Goal: Task Accomplishment & Management: Use online tool/utility

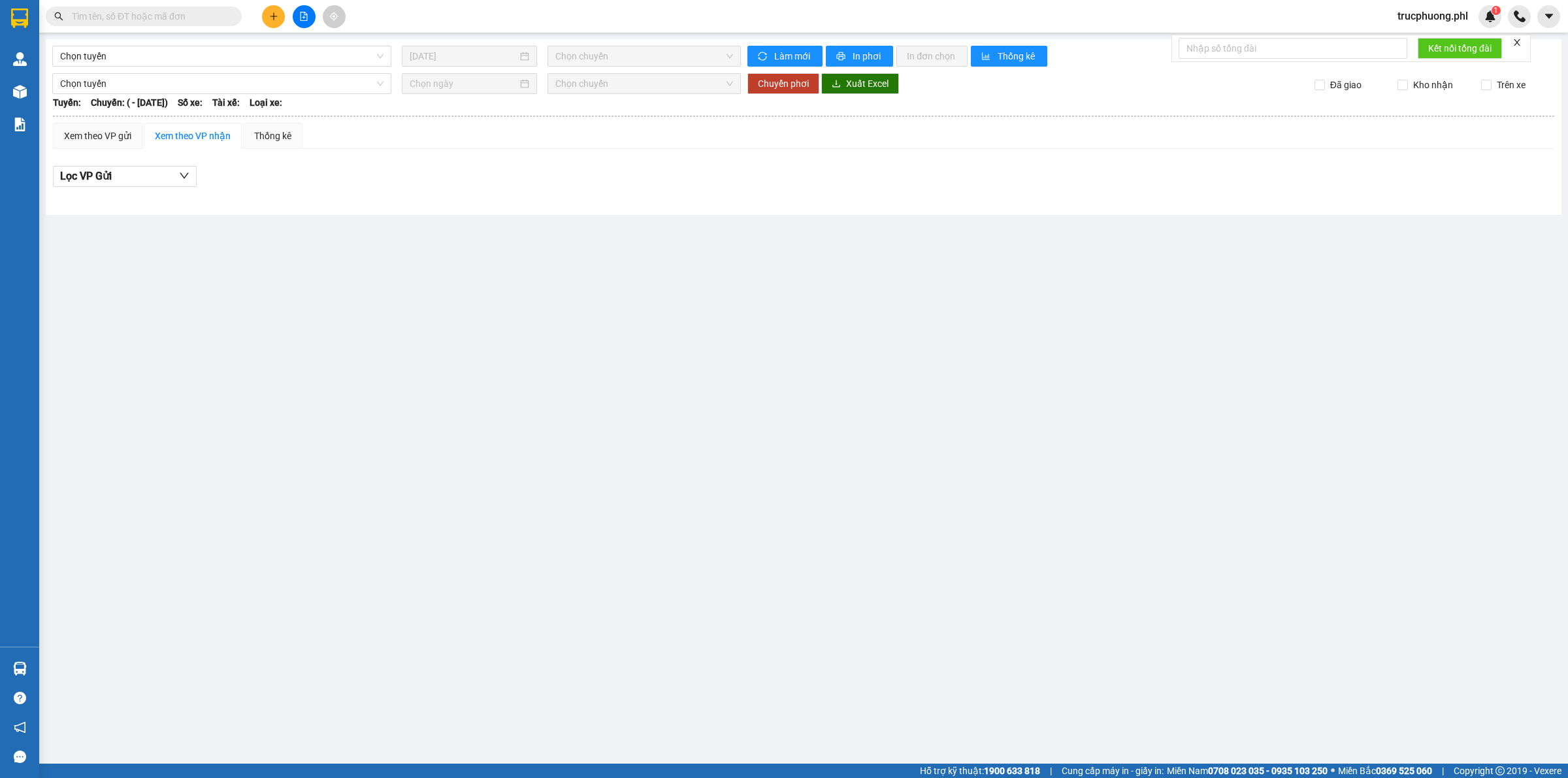
type input "[DATE]"
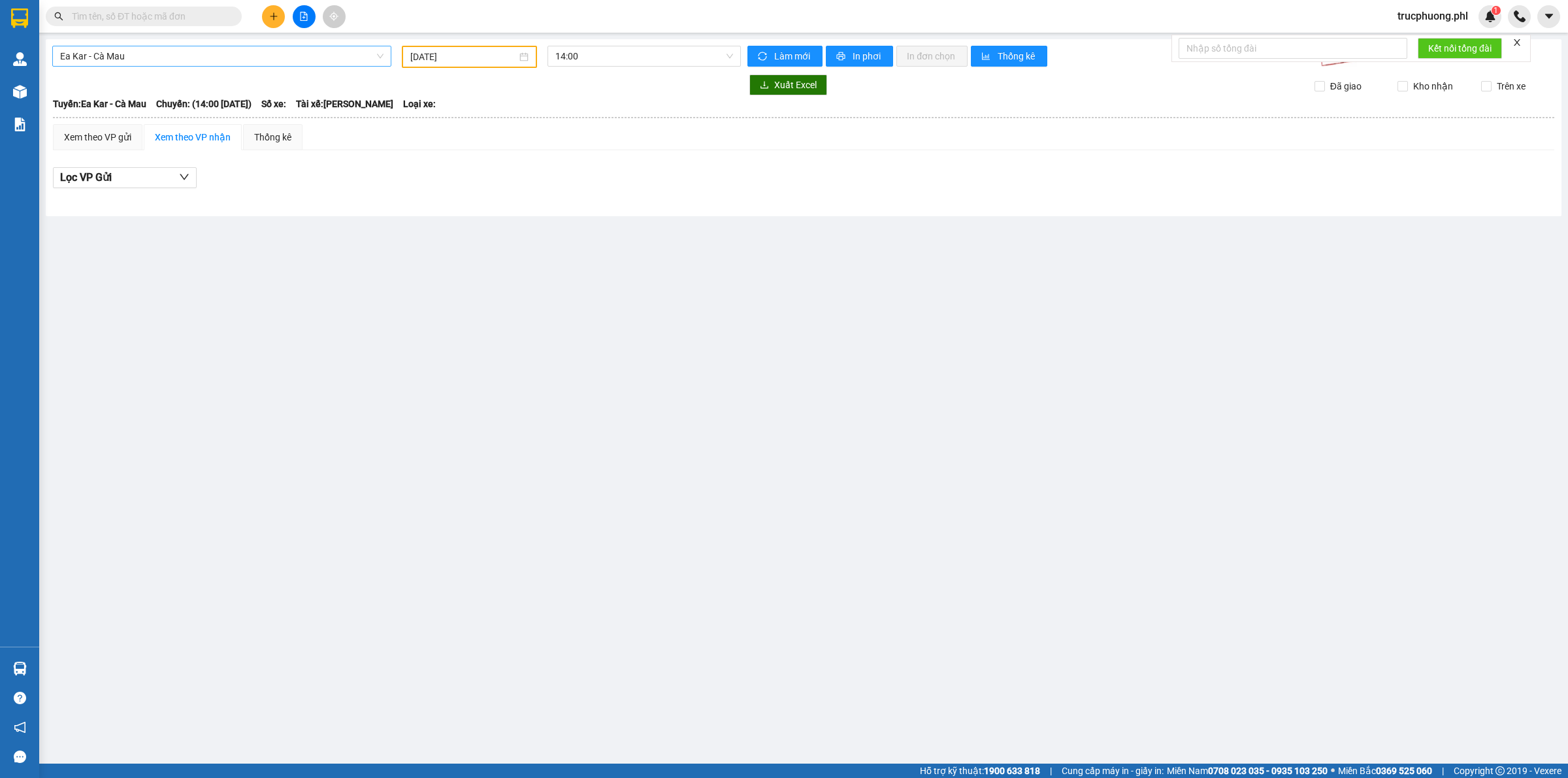
click at [122, 57] on span "Ea Kar - Cà Mau" at bounding box center [221, 56] width 323 height 20
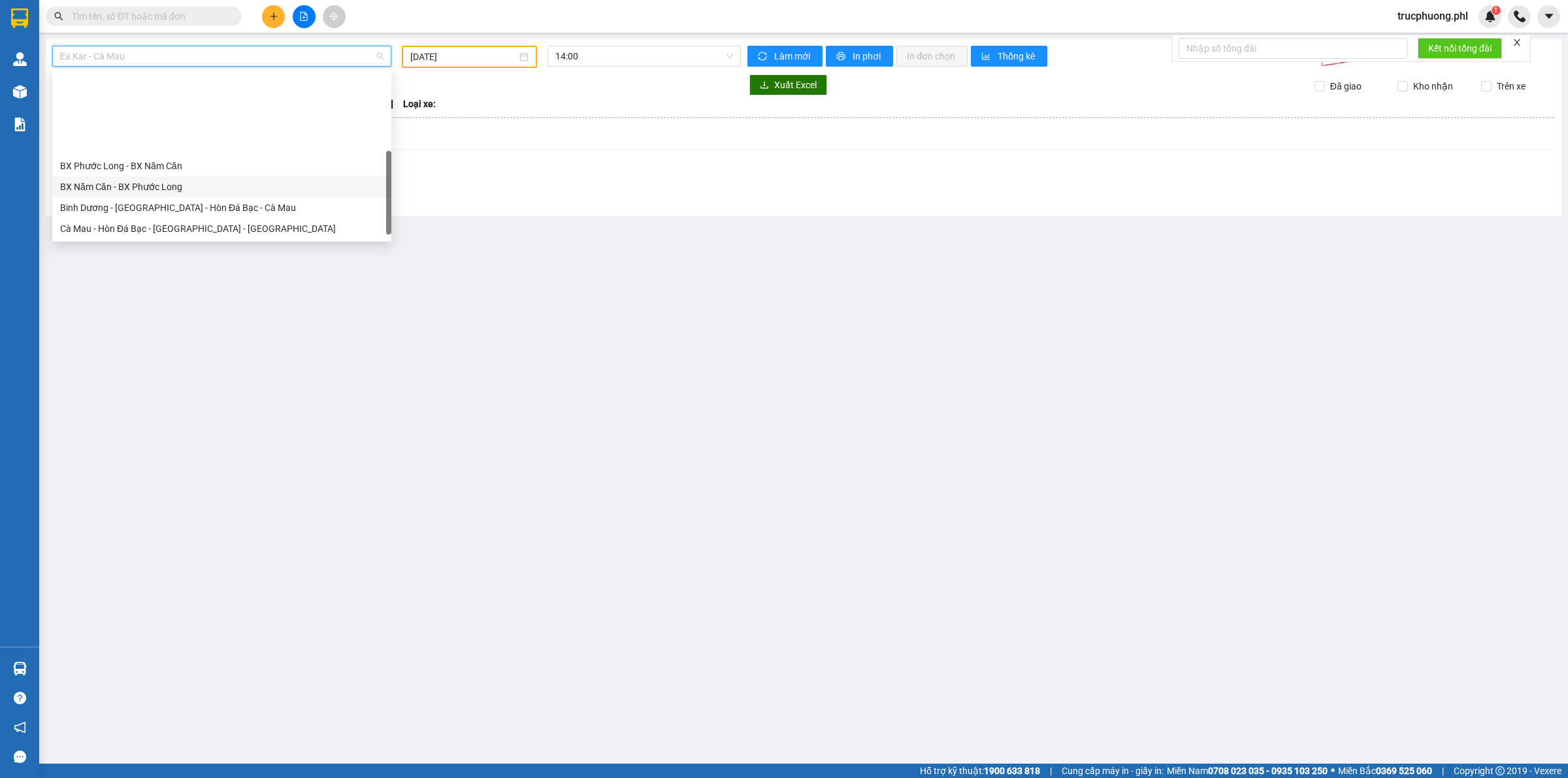
scroll to position [99, 0]
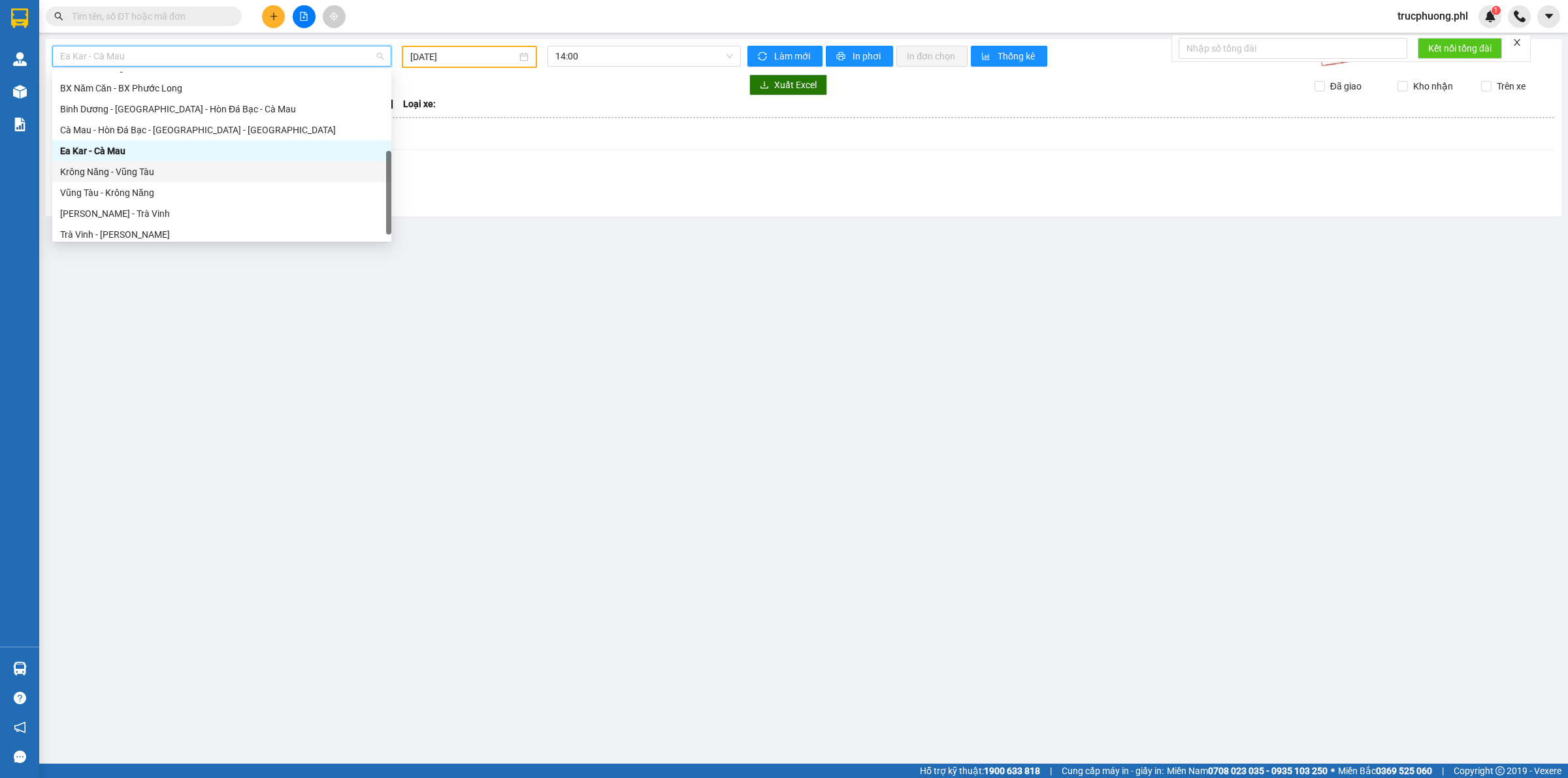
click at [127, 171] on div "Krông Năng - Vũng Tàu" at bounding box center [221, 172] width 323 height 15
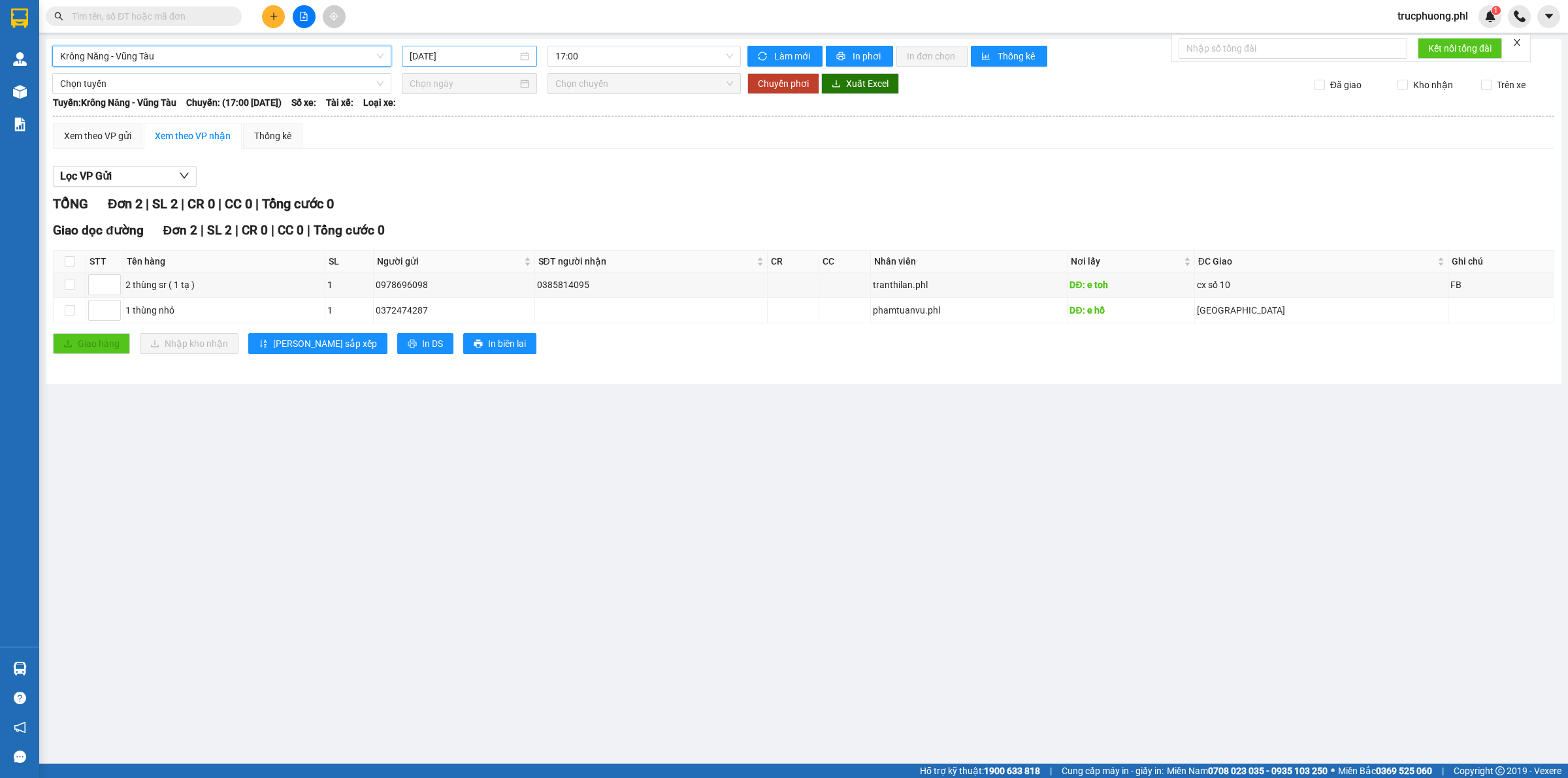
click at [471, 57] on input "[DATE]" at bounding box center [463, 56] width 108 height 15
click at [421, 171] on div "12" at bounding box center [421, 171] width 15 height 15
type input "[DATE]"
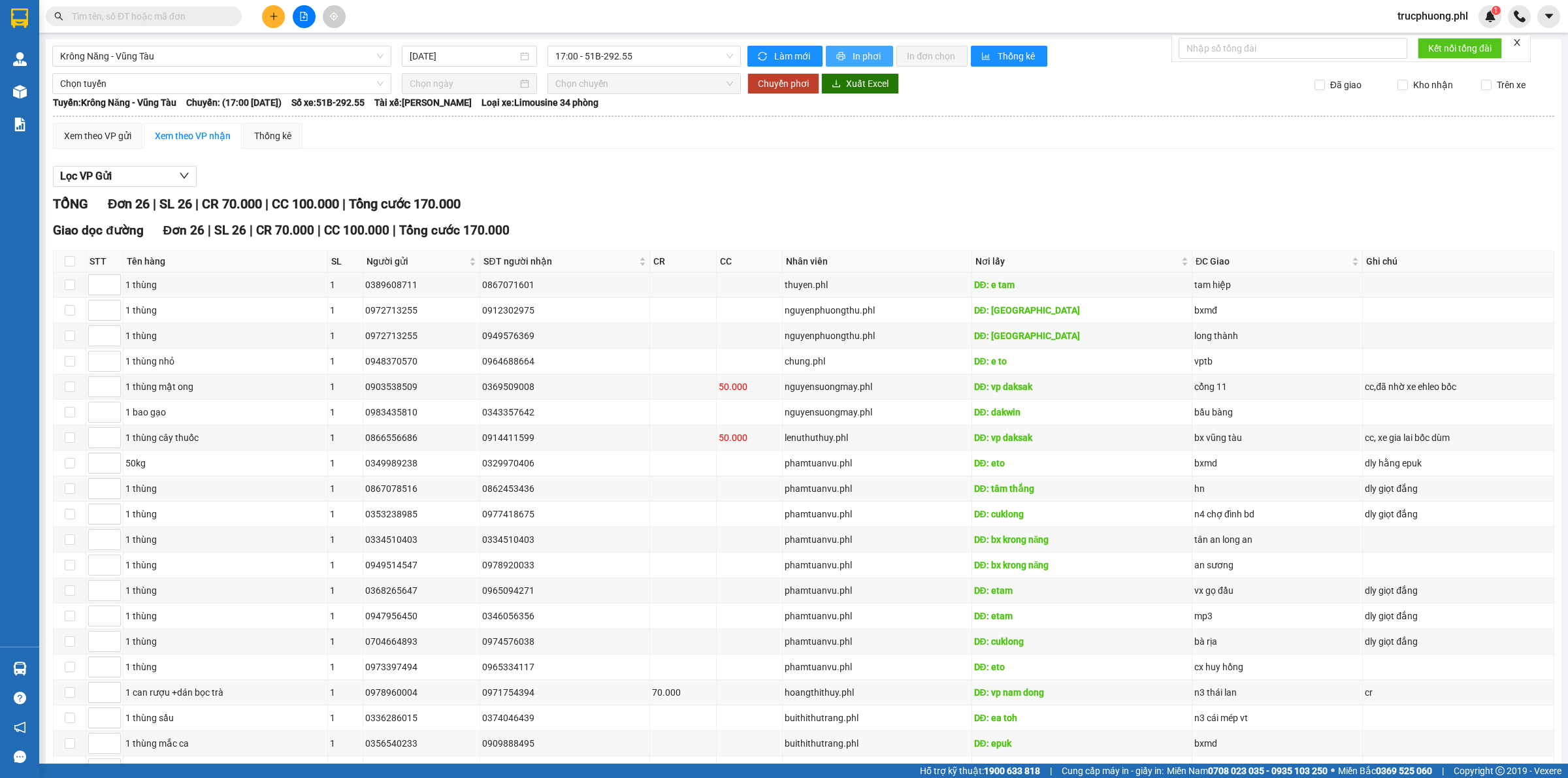
click at [868, 59] on span "In phơi" at bounding box center [868, 56] width 30 height 15
click at [144, 53] on span "Krông Năng - Vũng Tàu" at bounding box center [221, 56] width 323 height 20
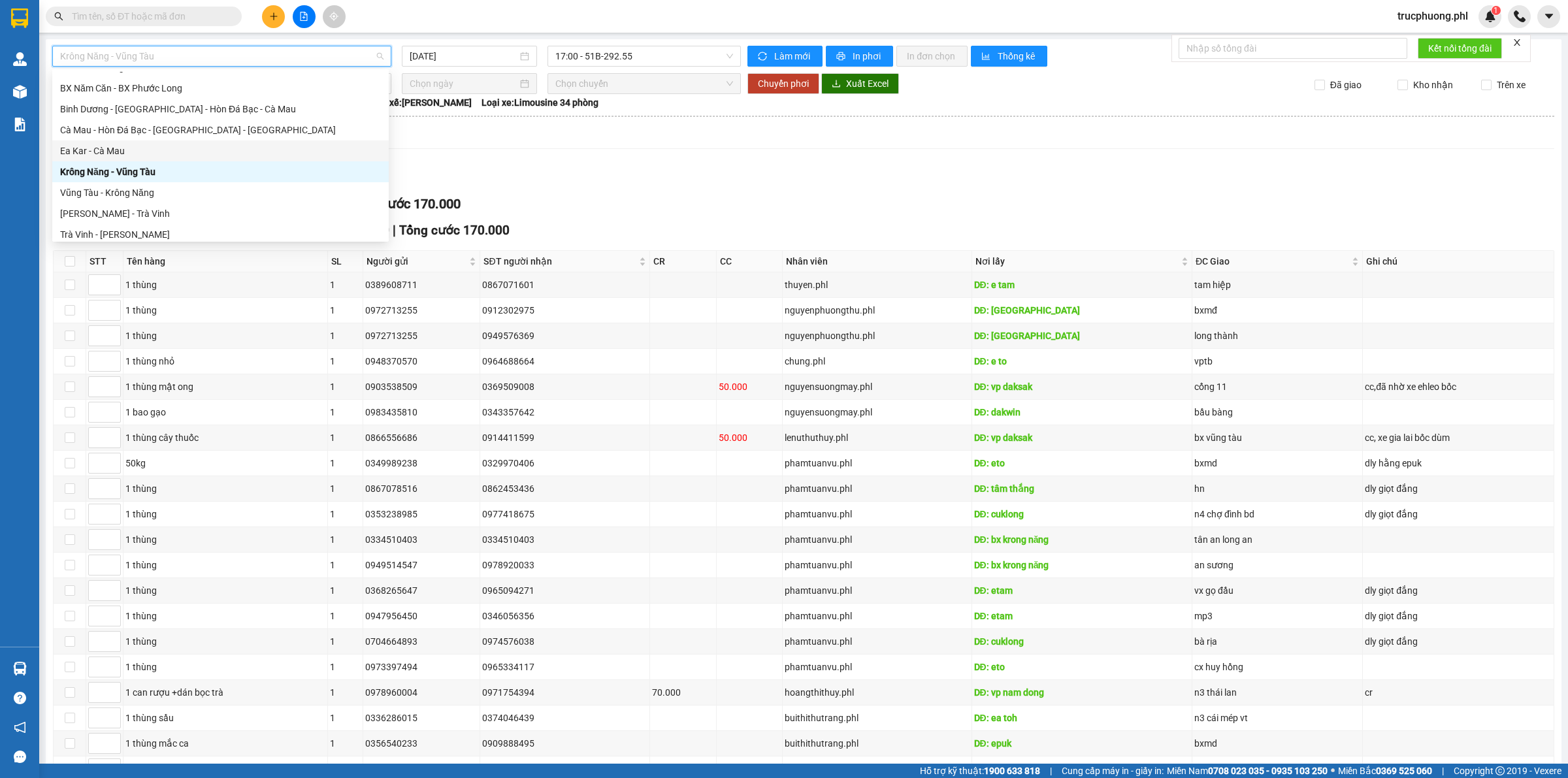
click at [113, 151] on div "Ea Kar - Cà Mau" at bounding box center [221, 151] width 321 height 15
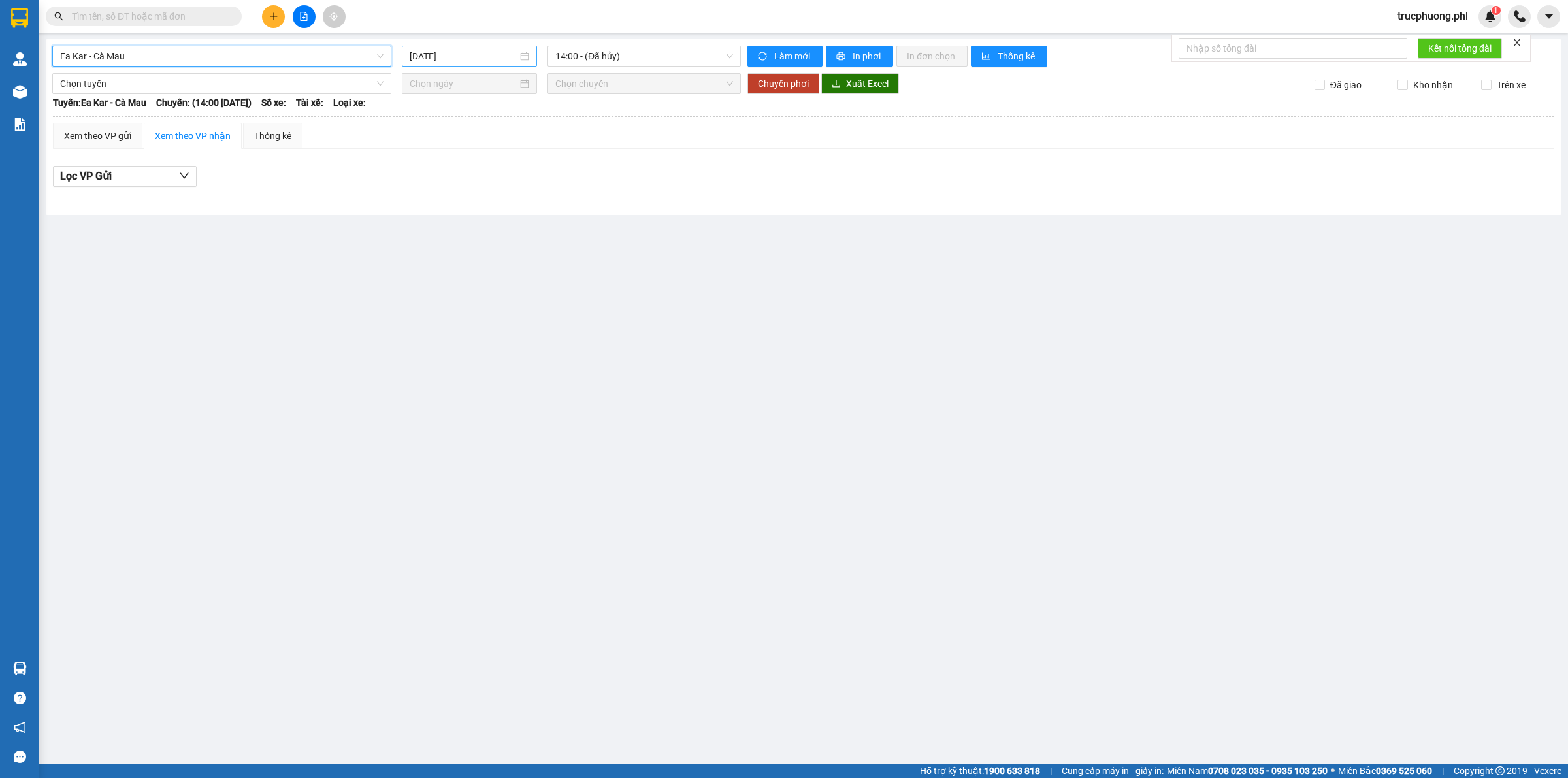
click at [449, 57] on input "[DATE]" at bounding box center [463, 56] width 108 height 15
click at [425, 172] on div "12" at bounding box center [421, 171] width 15 height 15
type input "[DATE]"
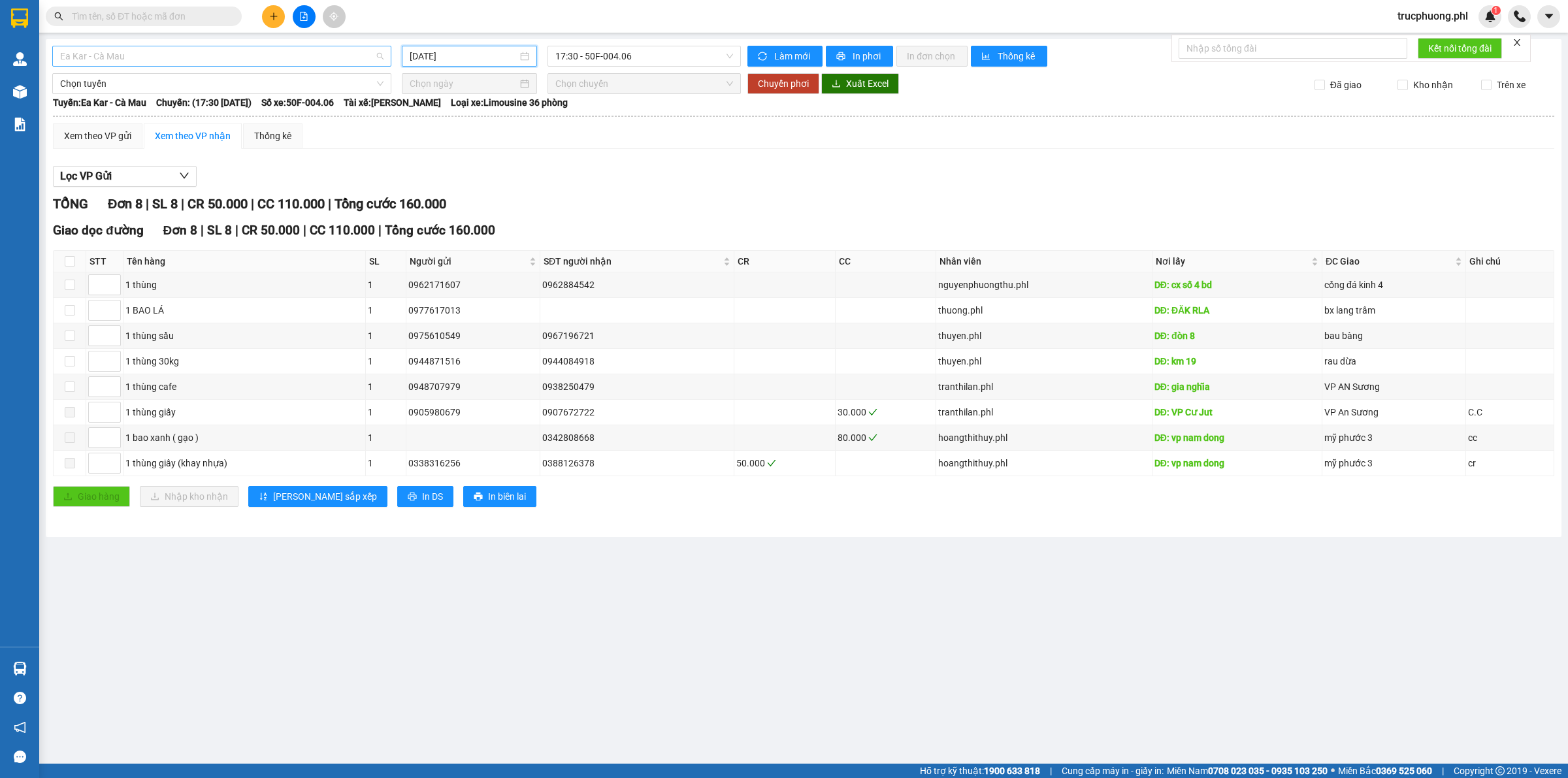
click at [196, 57] on span "Ea Kar - Cà Mau" at bounding box center [221, 56] width 323 height 20
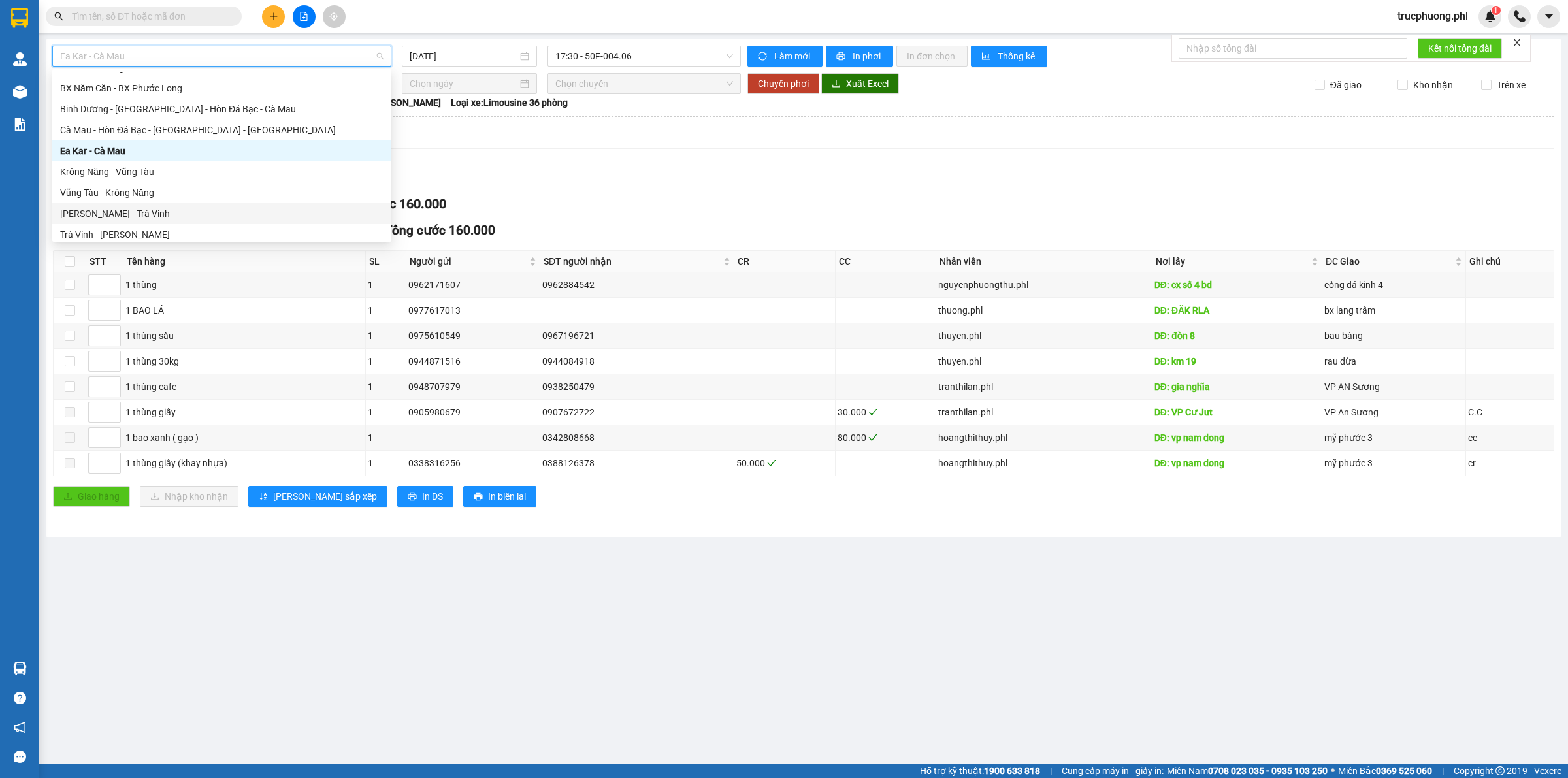
click at [170, 210] on div "[PERSON_NAME] - Trà Vinh" at bounding box center [221, 214] width 323 height 15
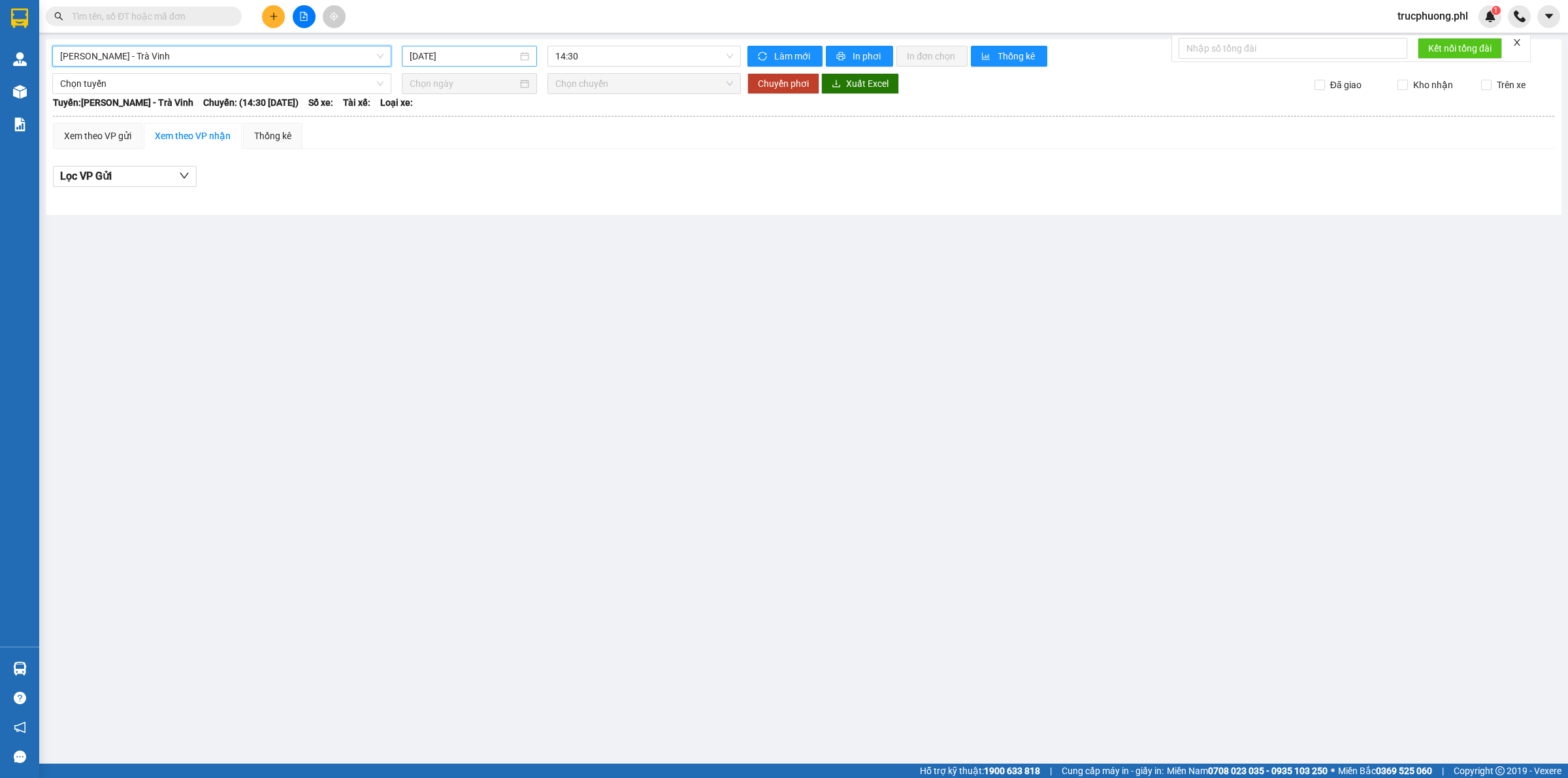
click at [445, 59] on input "[DATE]" at bounding box center [463, 56] width 108 height 15
click at [424, 173] on div "12" at bounding box center [421, 171] width 15 height 15
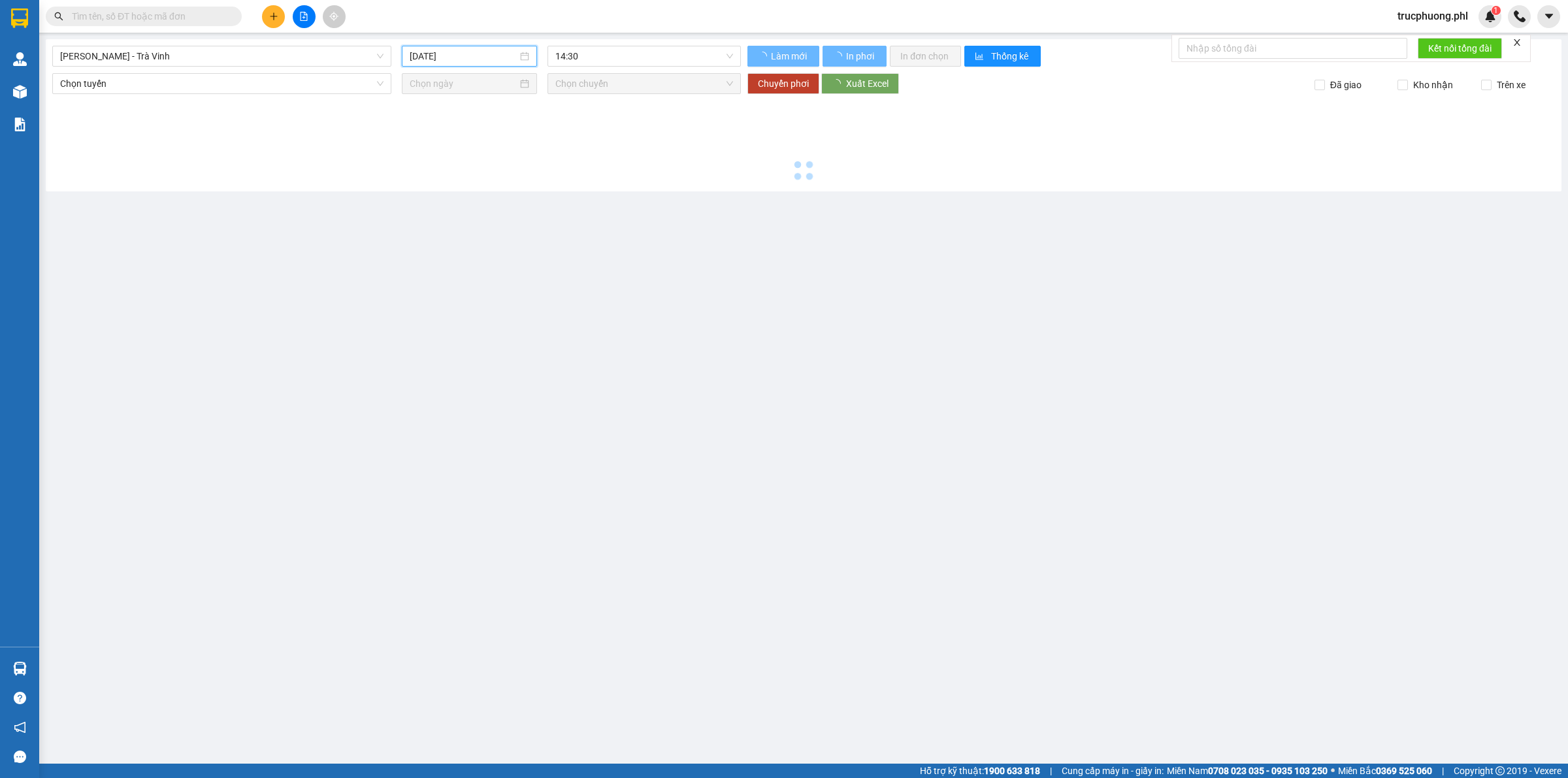
type input "[DATE]"
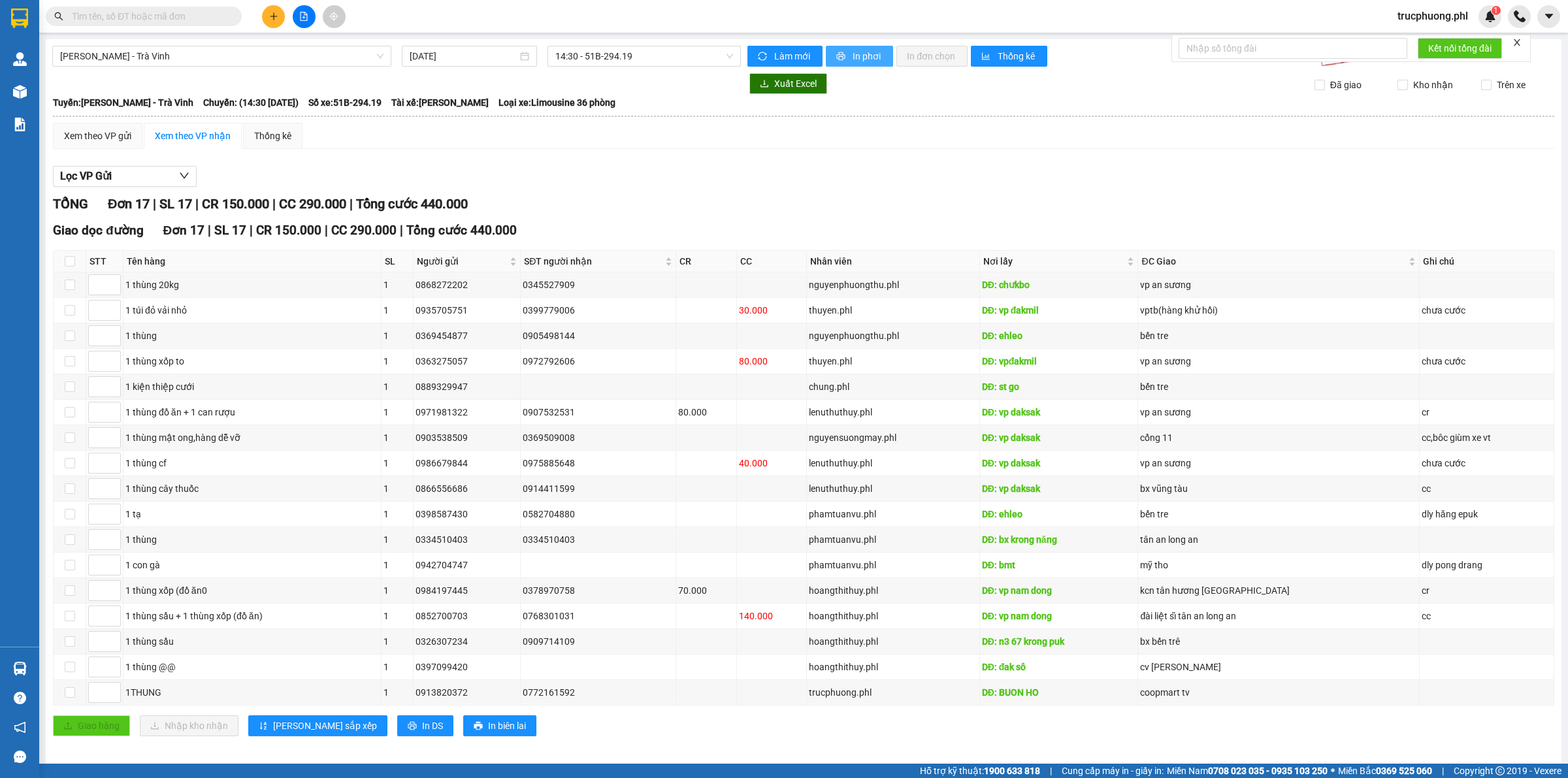
click at [854, 52] on span "In phơi" at bounding box center [868, 56] width 30 height 15
click at [164, 62] on span "[PERSON_NAME] - Trà Vinh" at bounding box center [221, 56] width 323 height 20
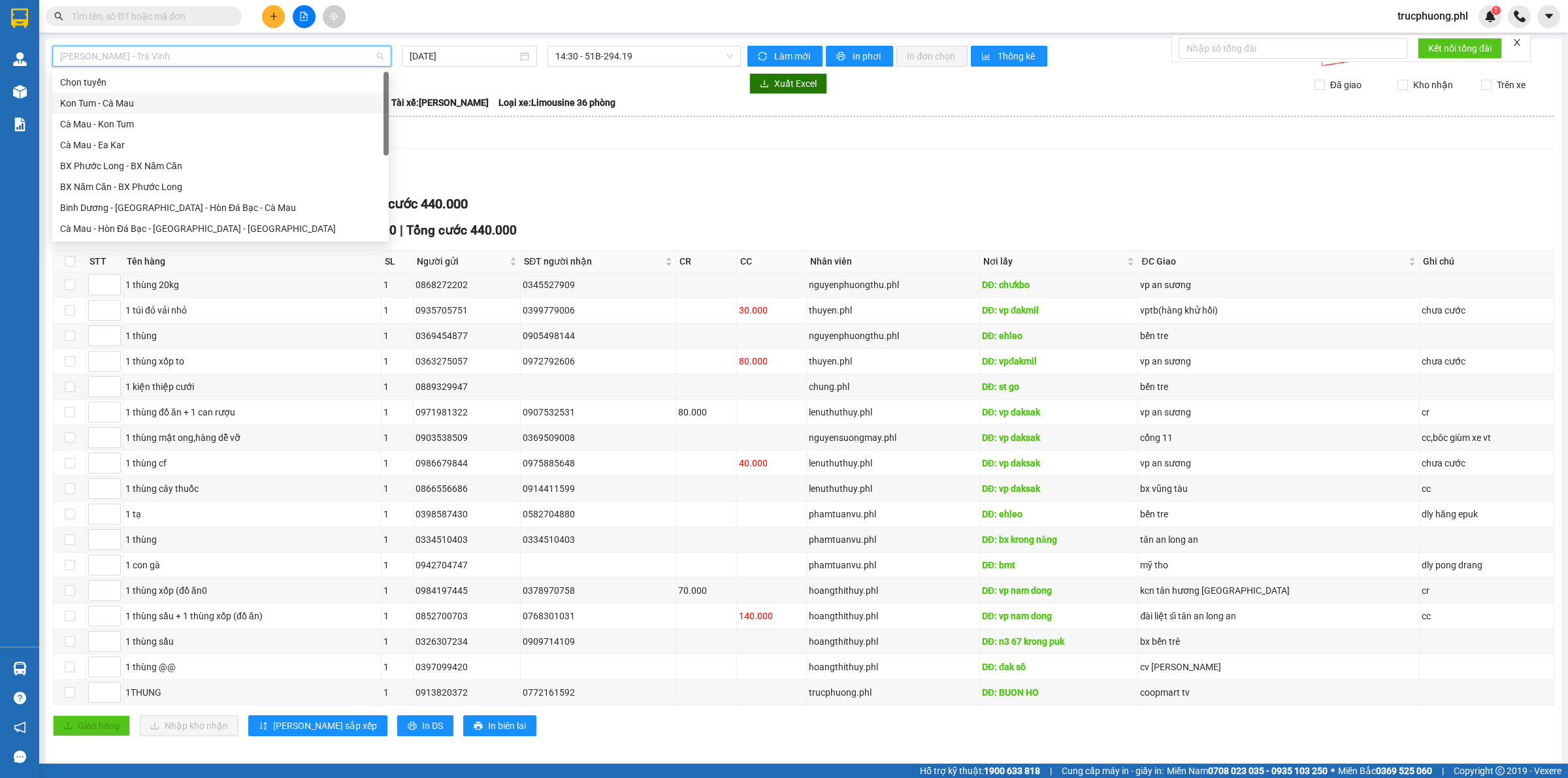
click at [125, 97] on div "Kon Tum - Cà Mau" at bounding box center [221, 103] width 321 height 15
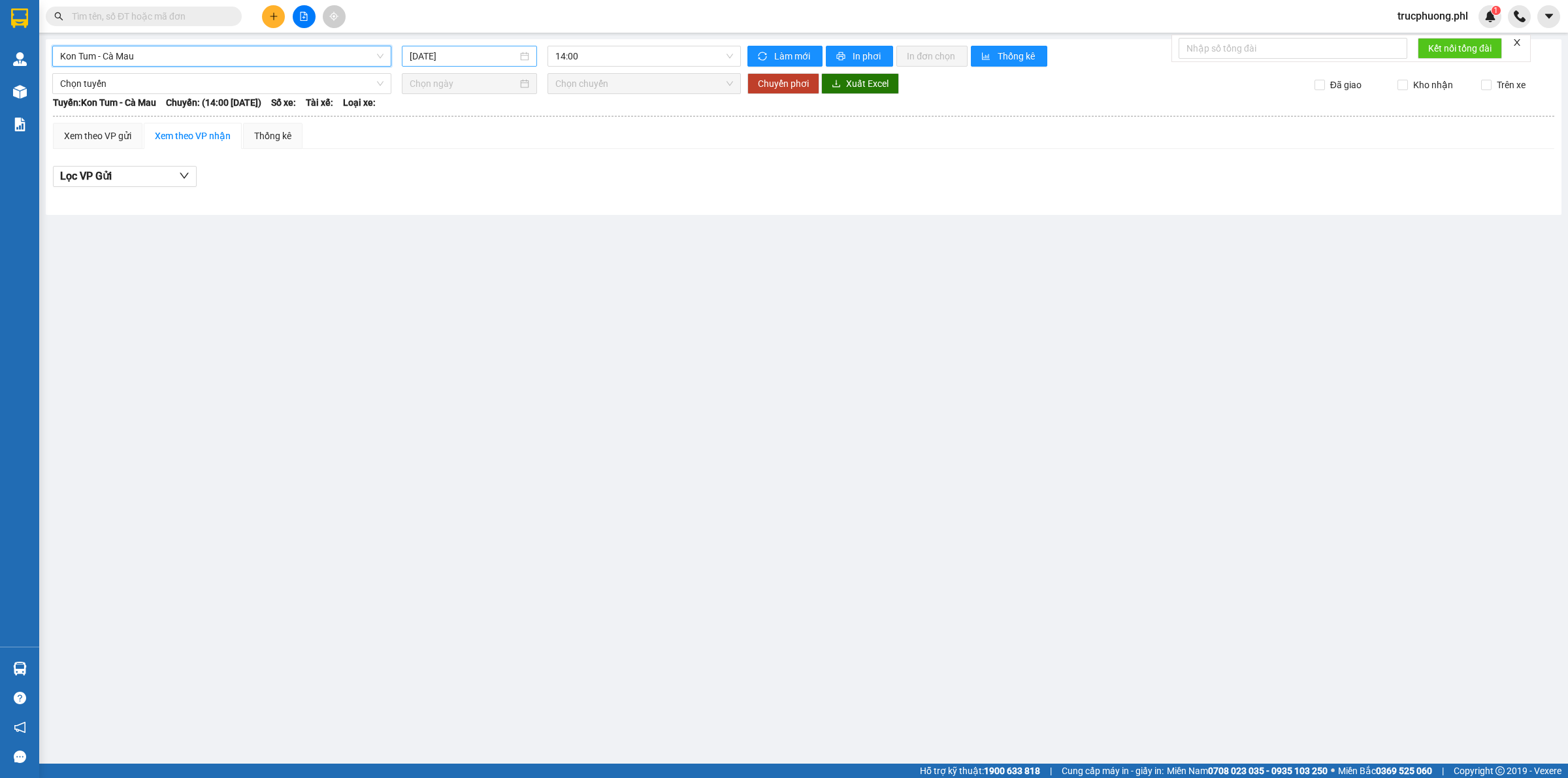
click at [462, 61] on input "[DATE]" at bounding box center [463, 56] width 108 height 15
click at [421, 168] on div "12" at bounding box center [421, 171] width 15 height 15
type input "[DATE]"
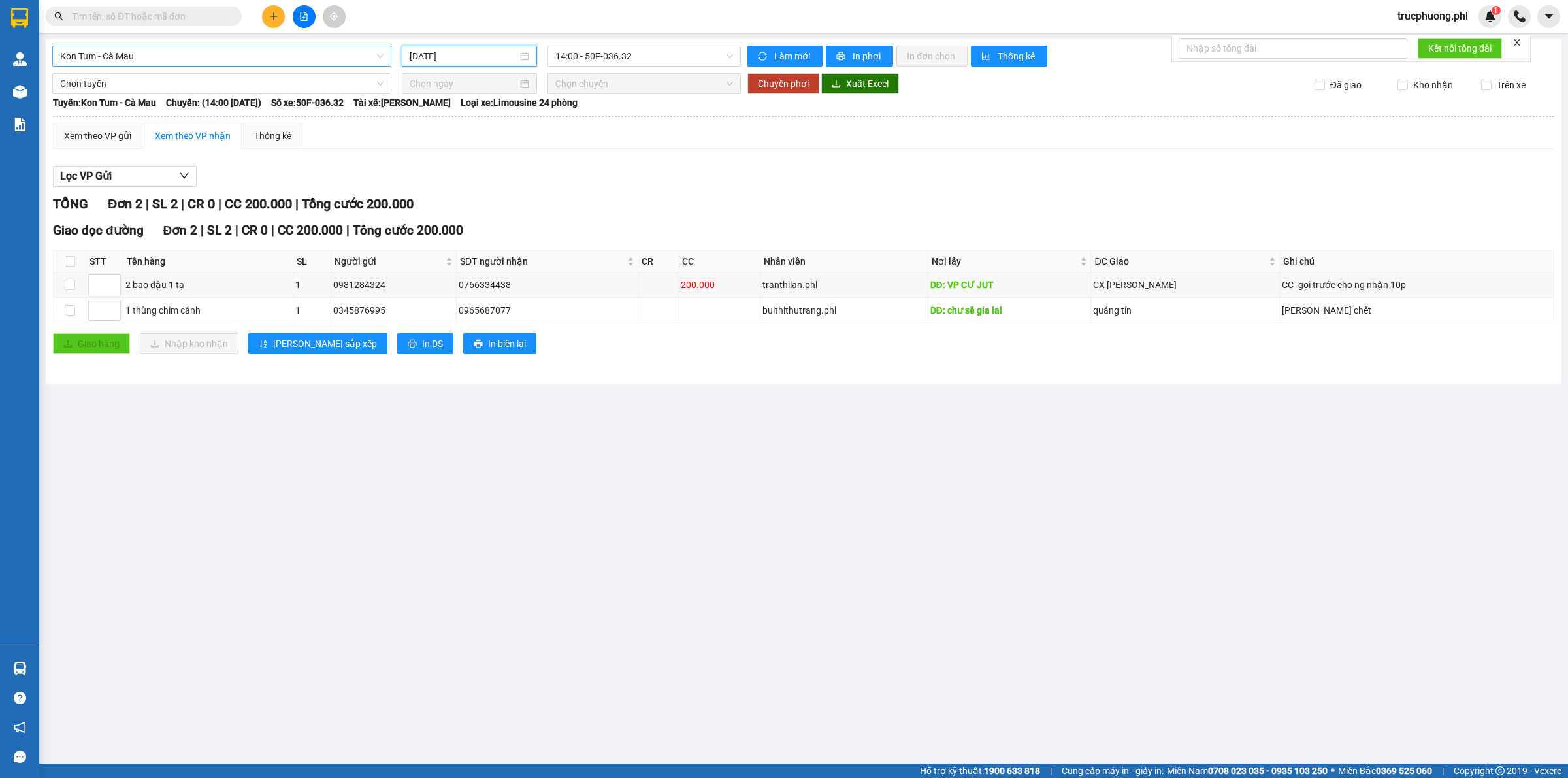
click at [79, 56] on span "Kon Tum - Cà Mau" at bounding box center [221, 56] width 323 height 20
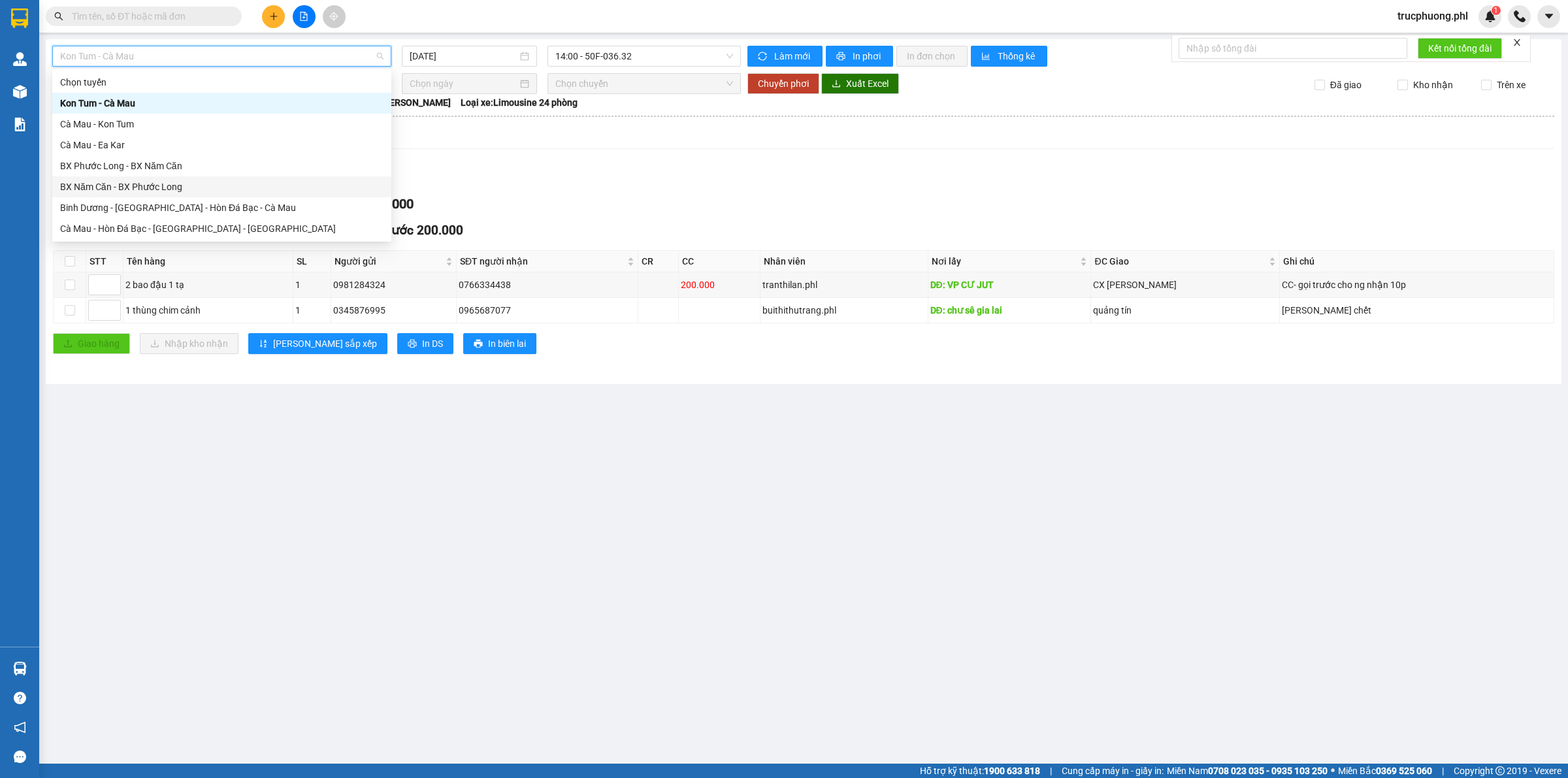
scroll to position [105, 0]
